Goal: Information Seeking & Learning: Learn about a topic

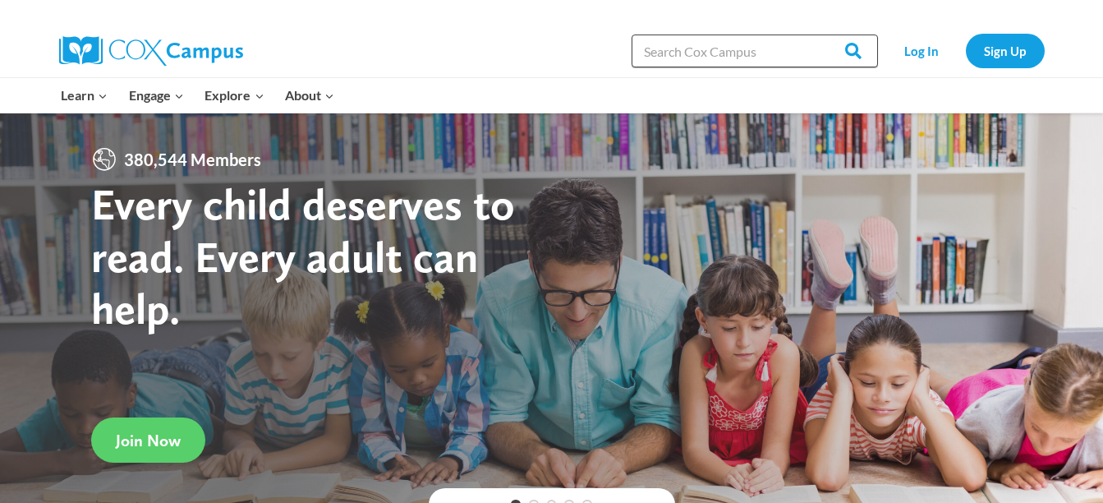
click at [675, 57] on input "Search in [URL][DOMAIN_NAME]" at bounding box center [755, 51] width 246 height 33
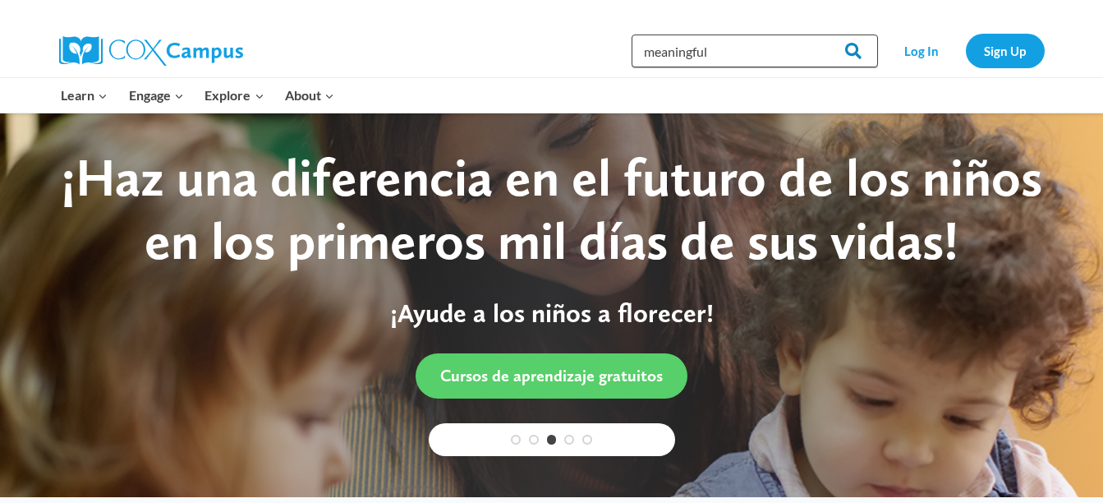
type input "meaningful"
click at [865, 46] on input "Search" at bounding box center [846, 51] width 64 height 33
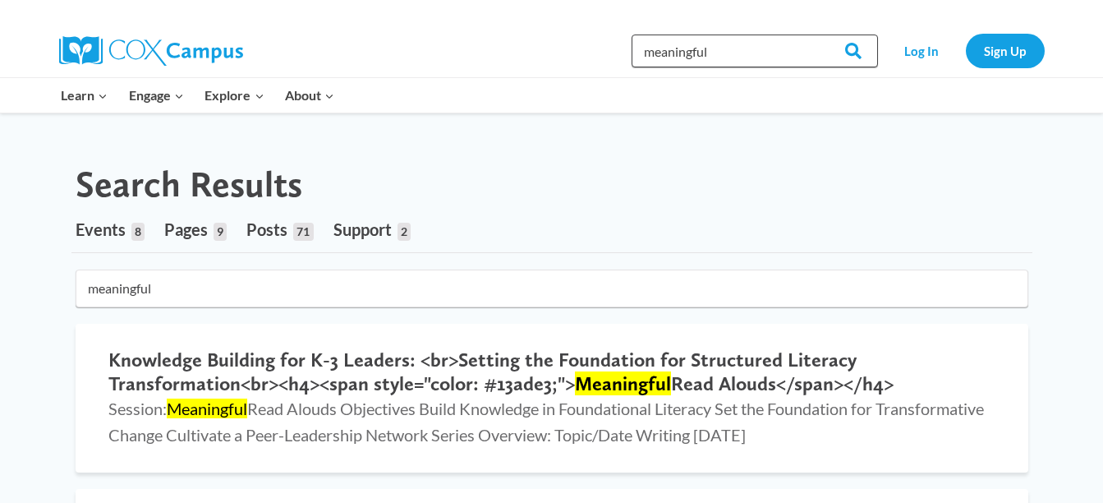
click at [717, 48] on input "meaningful" at bounding box center [755, 51] width 246 height 33
type input "meaningful conversations"
click at [814, 35] on input "Search" at bounding box center [846, 51] width 64 height 33
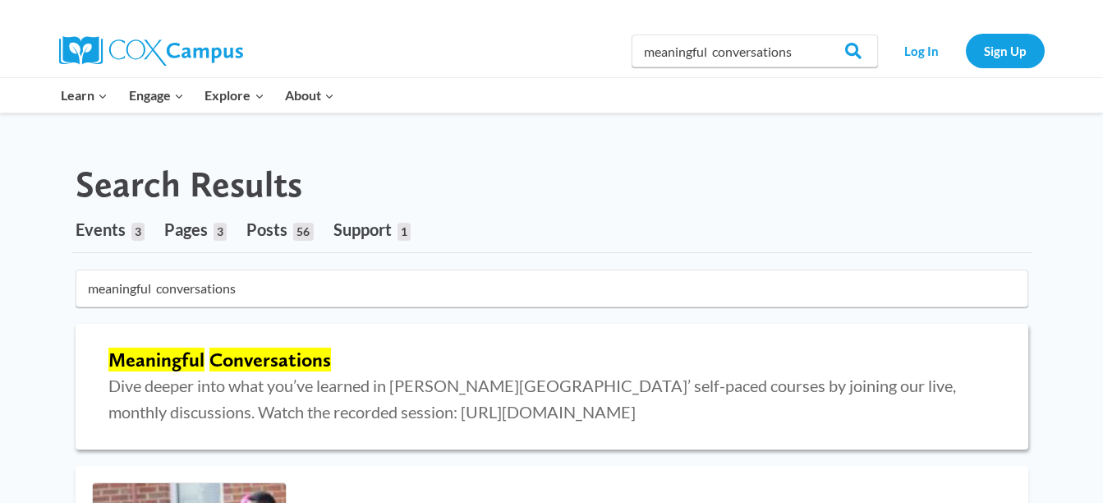
click at [297, 346] on div "Meaningful Conversations Dive deeper into what you’ve learned in [PERSON_NAME] …" at bounding box center [552, 386] width 920 height 93
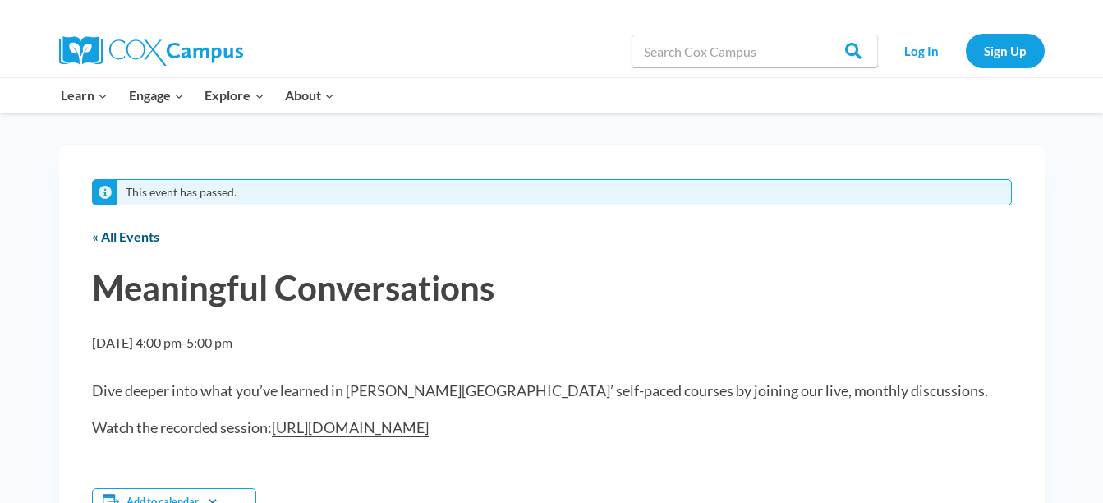
click at [103, 243] on link "« All Events" at bounding box center [125, 236] width 67 height 16
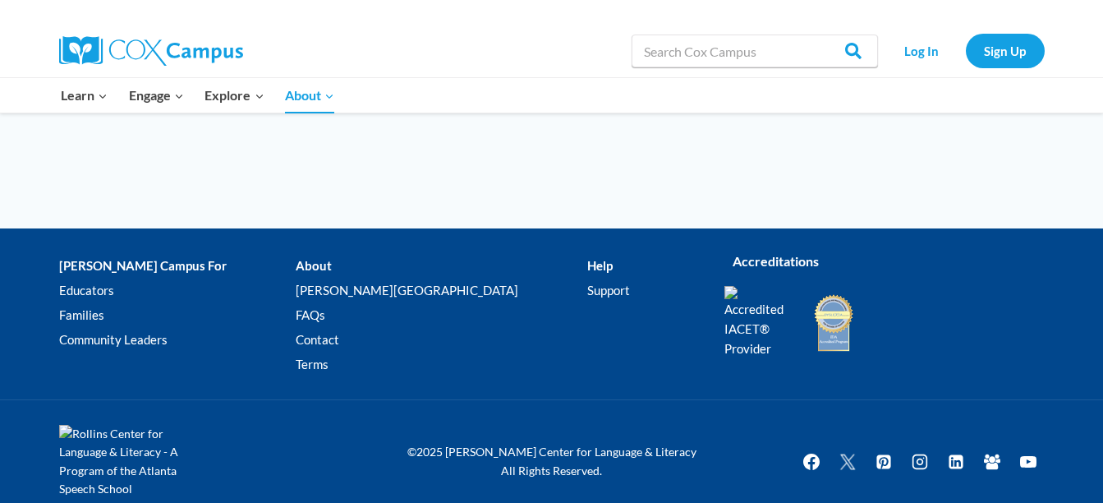
scroll to position [1051, 0]
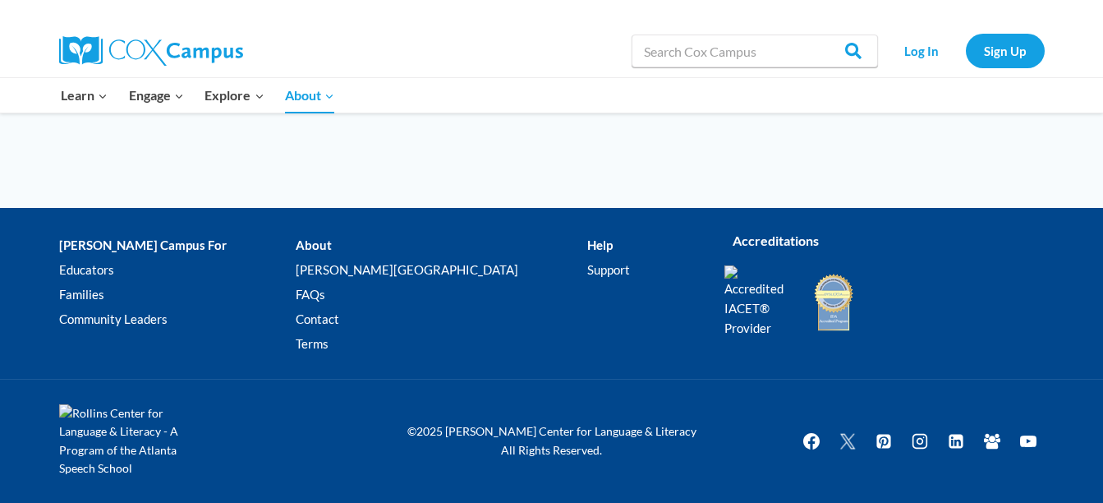
drag, startPoint x: 103, startPoint y: 97, endPoint x: 579, endPoint y: 172, distance: 482.3
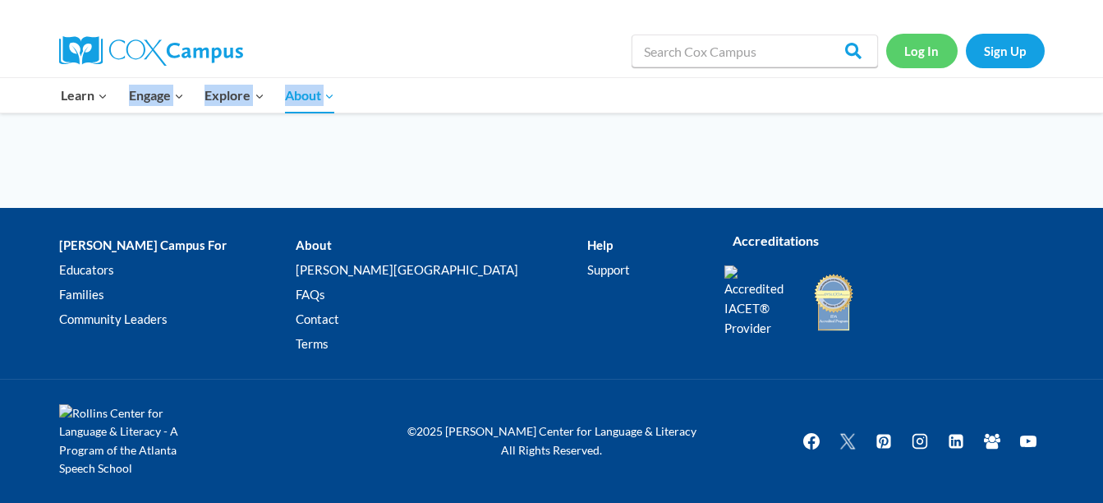
click at [928, 48] on link "Log In" at bounding box center [921, 51] width 71 height 34
